Goal: Obtain resource: Download file/media

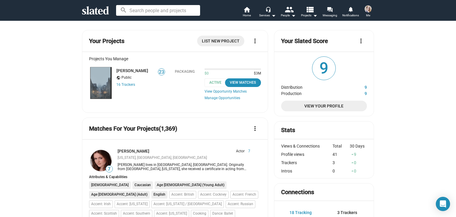
click at [124, 72] on link "[PERSON_NAME]" at bounding box center [132, 70] width 32 height 5
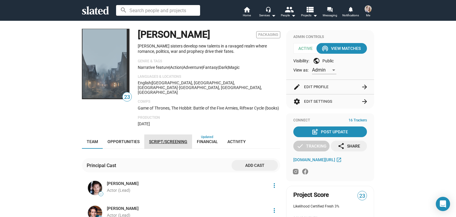
click at [172, 139] on span "Script/Screening" at bounding box center [168, 141] width 38 height 5
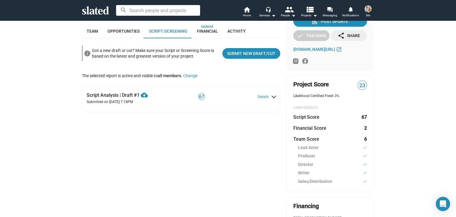
scroll to position [110, 0]
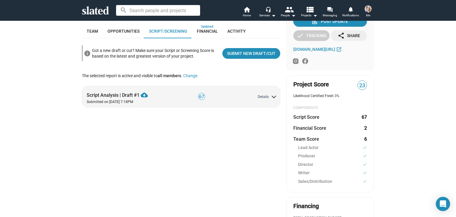
click at [267, 95] on button "Details" at bounding box center [267, 97] width 18 height 5
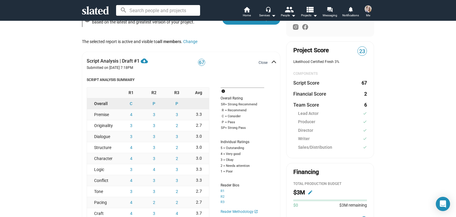
scroll to position [143, 0]
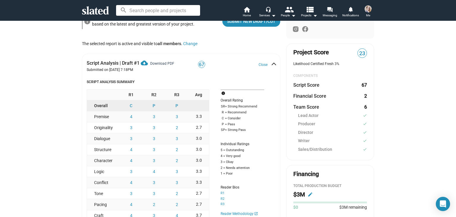
click at [156, 61] on span "Download PDF" at bounding box center [162, 63] width 24 height 4
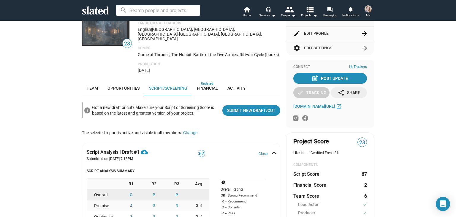
scroll to position [93, 0]
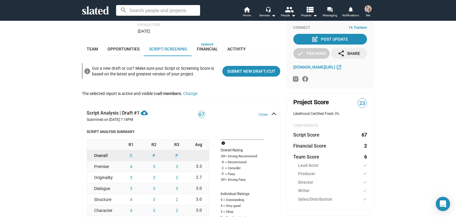
click at [319, 147] on dt "Financial Score" at bounding box center [309, 146] width 33 height 6
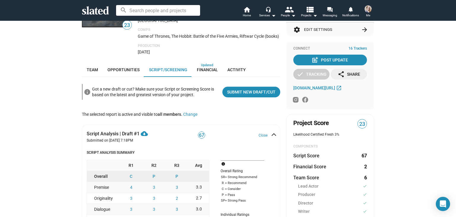
scroll to position [71, 0]
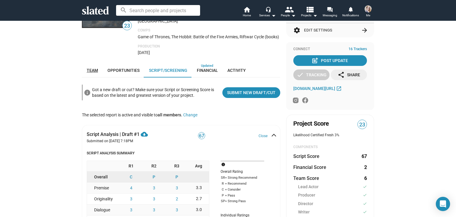
click at [92, 69] on span "Team" at bounding box center [92, 70] width 11 height 5
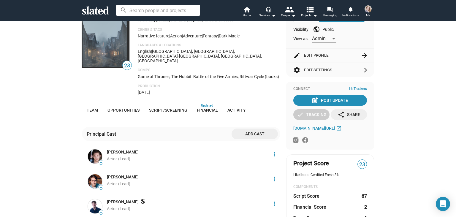
scroll to position [25, 0]
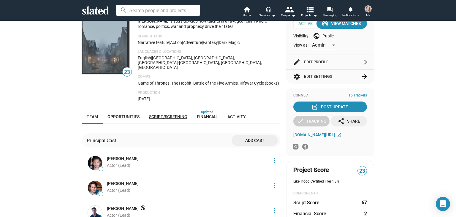
click at [175, 114] on span "Script/Screening" at bounding box center [168, 116] width 38 height 5
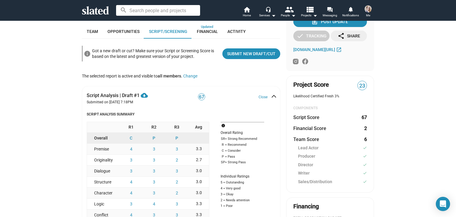
scroll to position [110, 0]
click at [209, 29] on span "Financial" at bounding box center [207, 31] width 21 height 5
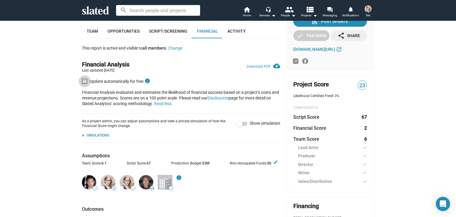
click at [84, 79] on span at bounding box center [84, 81] width 5 height 5
click at [84, 84] on input "Update automatically for free" at bounding box center [84, 84] width 0 height 0
checkbox input "true"
click at [239, 122] on span at bounding box center [240, 124] width 6 height 6
click at [239, 126] on input "Show simulation" at bounding box center [239, 126] width 0 height 0
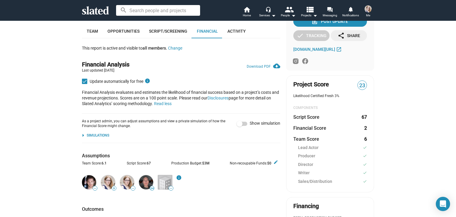
checkbox input "true"
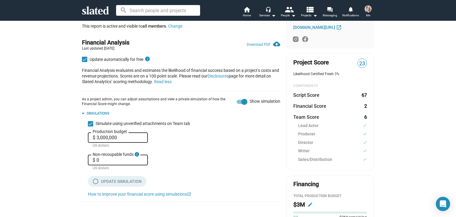
scroll to position [132, 0]
click at [255, 42] on link "Download PDF cloud_download" at bounding box center [264, 43] width 34 height 9
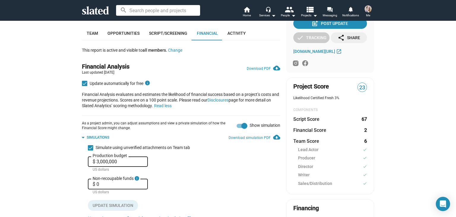
scroll to position [89, 0]
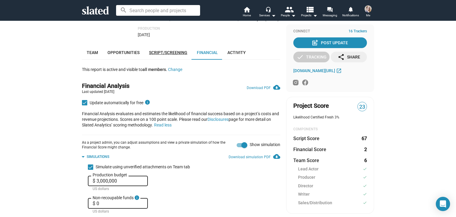
click at [174, 51] on span "Script/Screening" at bounding box center [168, 52] width 38 height 5
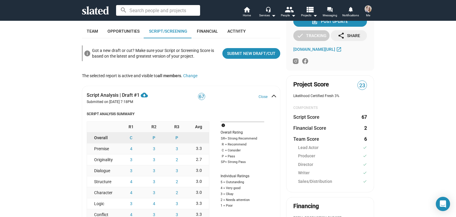
scroll to position [110, 0]
click at [244, 52] on span "Submit New Draft/Cut" at bounding box center [251, 53] width 48 height 11
